Goal: Register for event/course

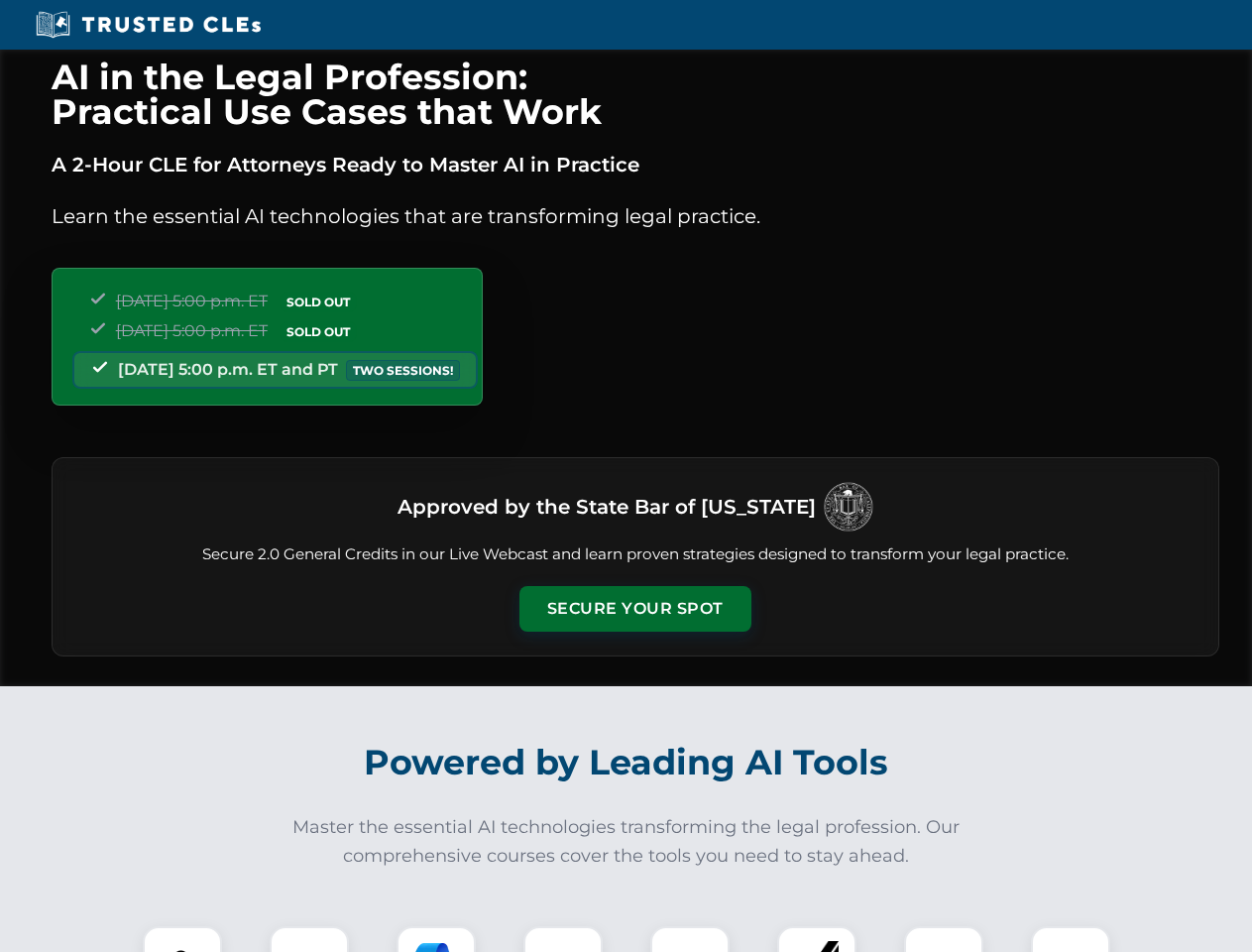
click at [635, 609] on button "Secure Your Spot" at bounding box center [635, 609] width 232 height 46
click at [182, 939] on img at bounding box center [182, 966] width 58 height 58
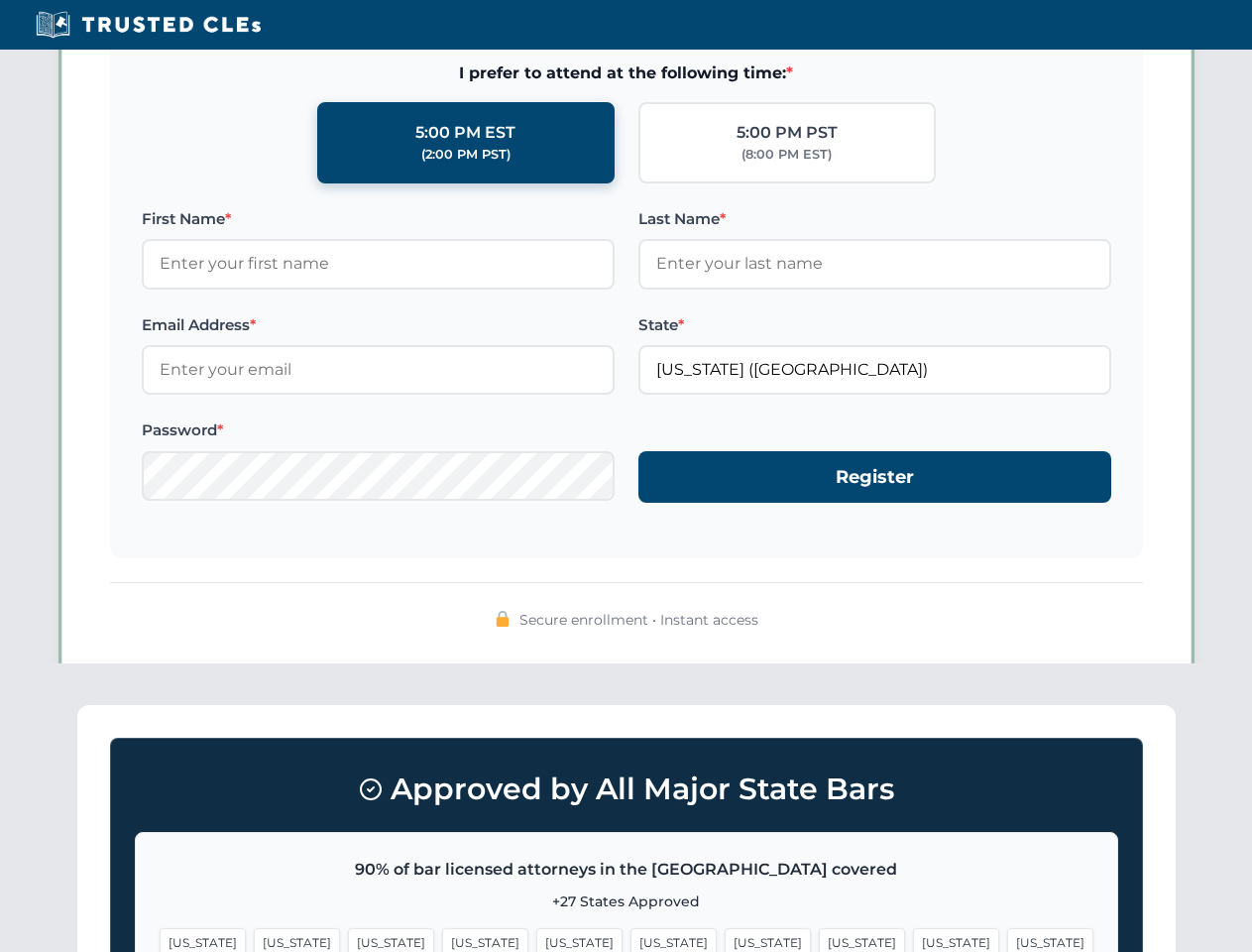
click at [725, 939] on span "[US_STATE]" at bounding box center [767, 942] width 87 height 29
click at [914, 939] on span "[US_STATE]" at bounding box center [956, 942] width 87 height 29
